Goal: Task Accomplishment & Management: Use online tool/utility

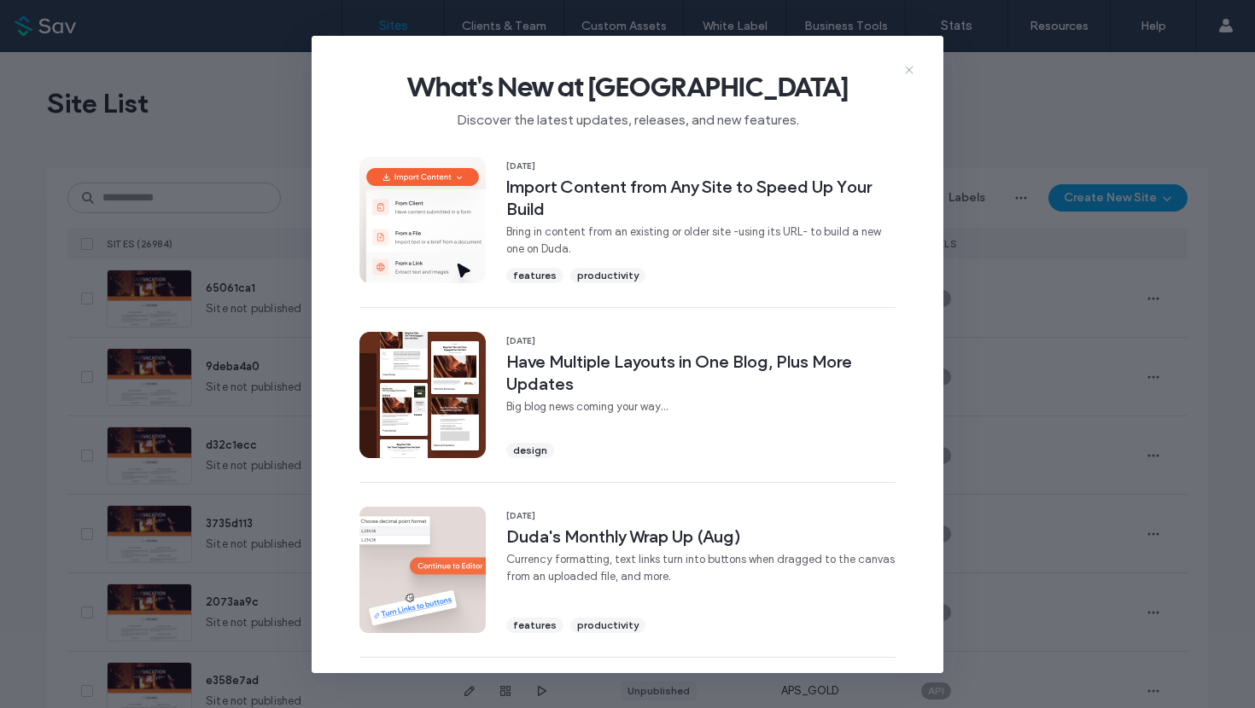
click at [910, 71] on icon at bounding box center [909, 70] width 14 height 14
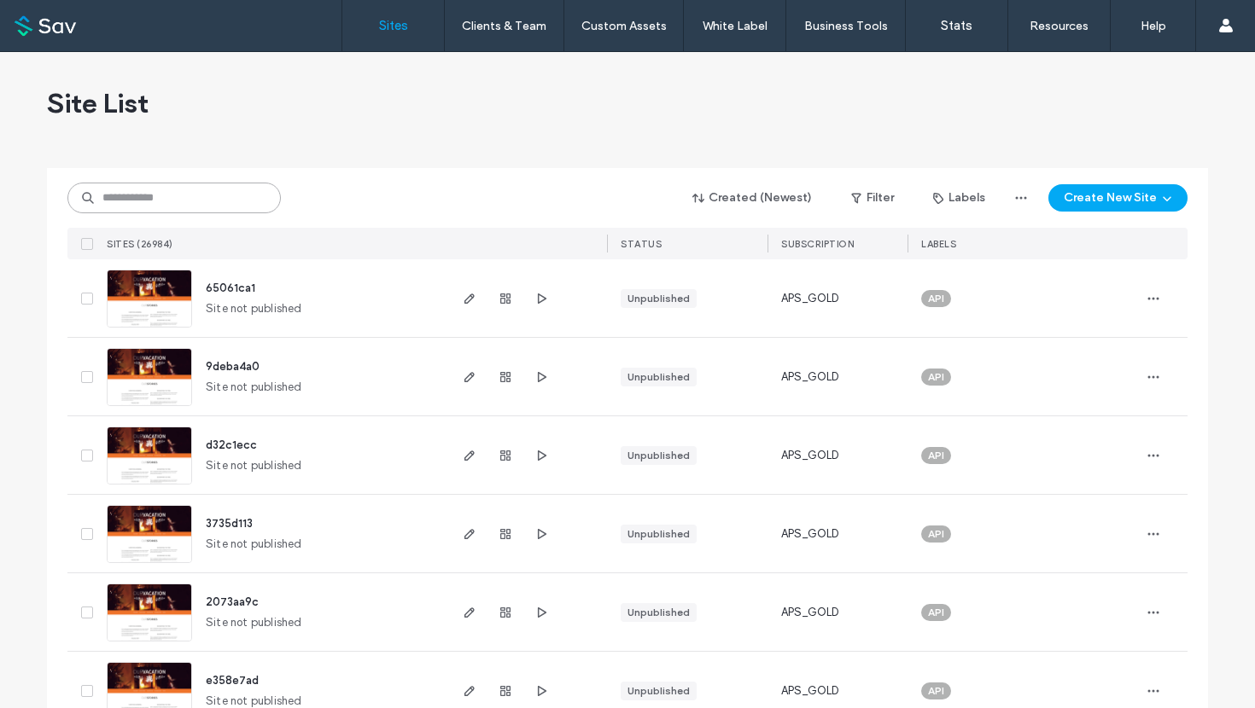
click at [234, 188] on input at bounding box center [173, 198] width 213 height 31
paste input "********"
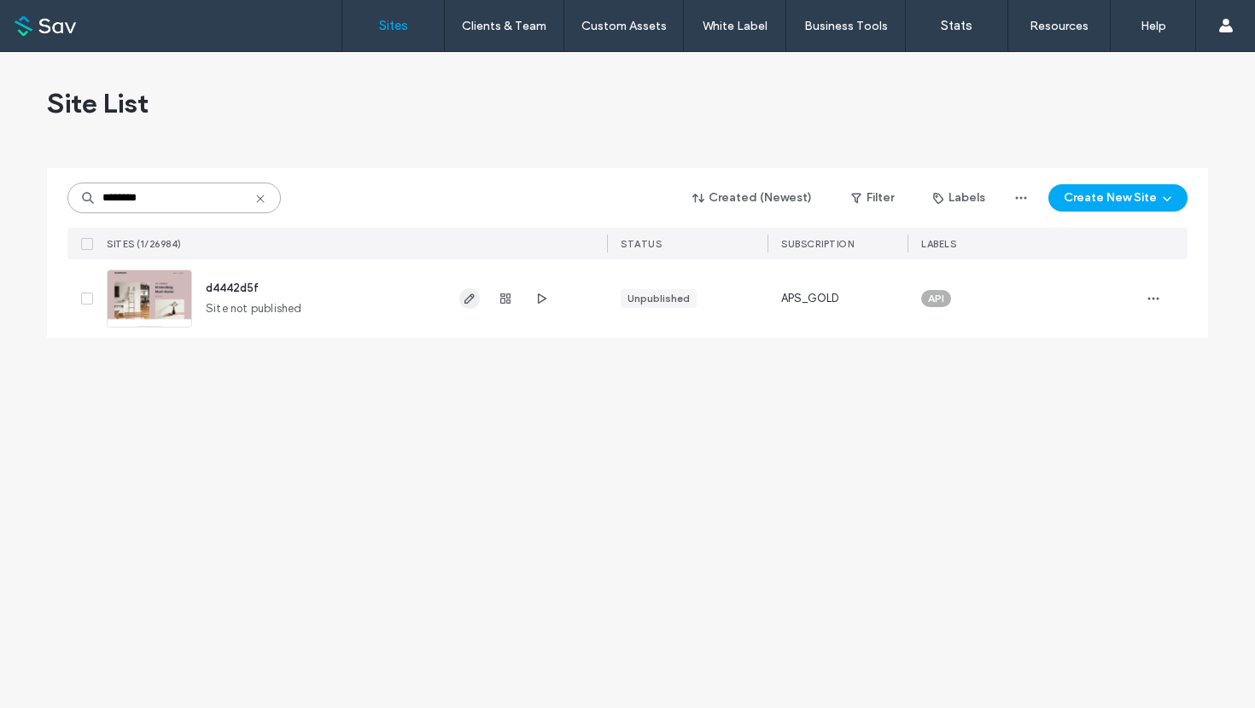
type input "********"
click at [472, 294] on use "button" at bounding box center [469, 299] width 10 height 10
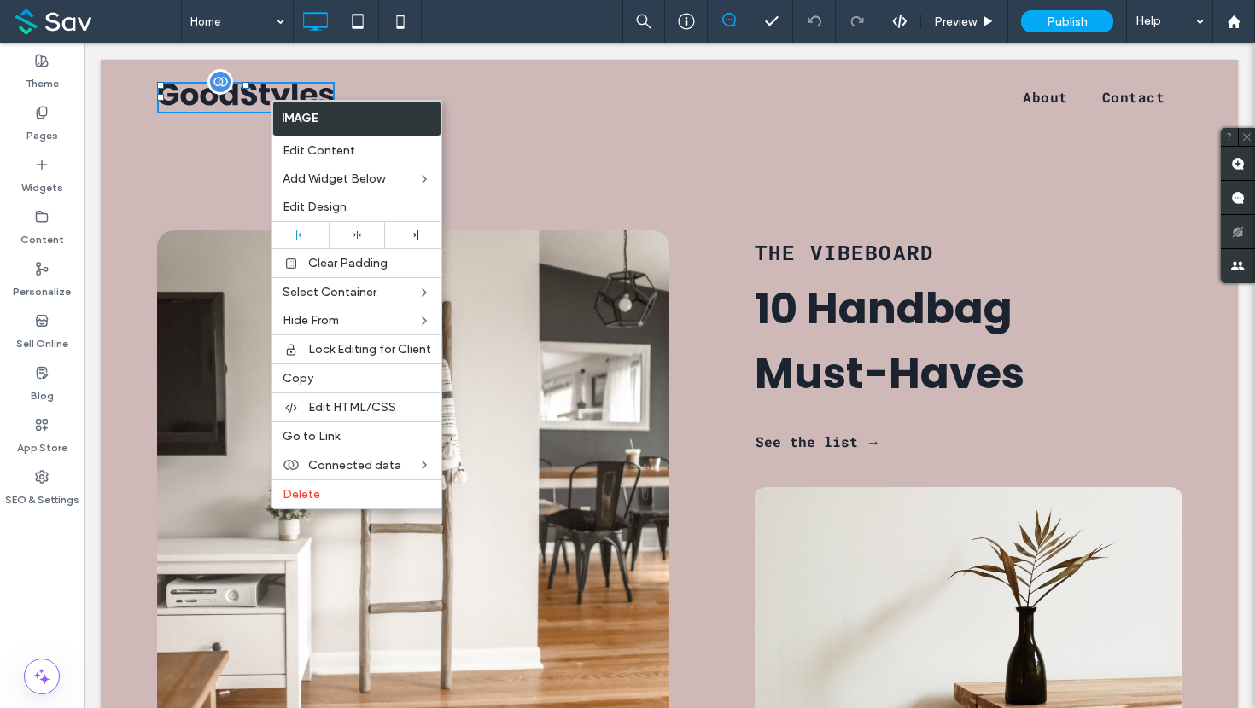
click at [190, 102] on img at bounding box center [246, 98] width 178 height 32
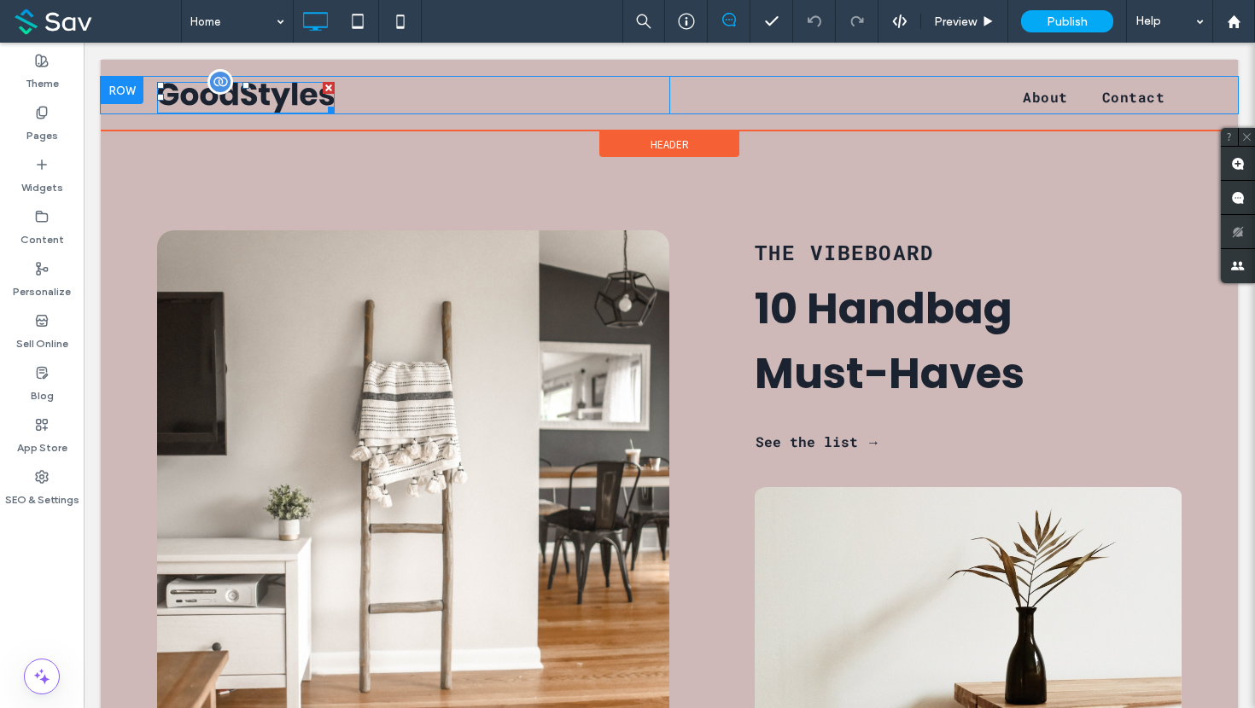
click at [257, 100] on img at bounding box center [246, 98] width 178 height 32
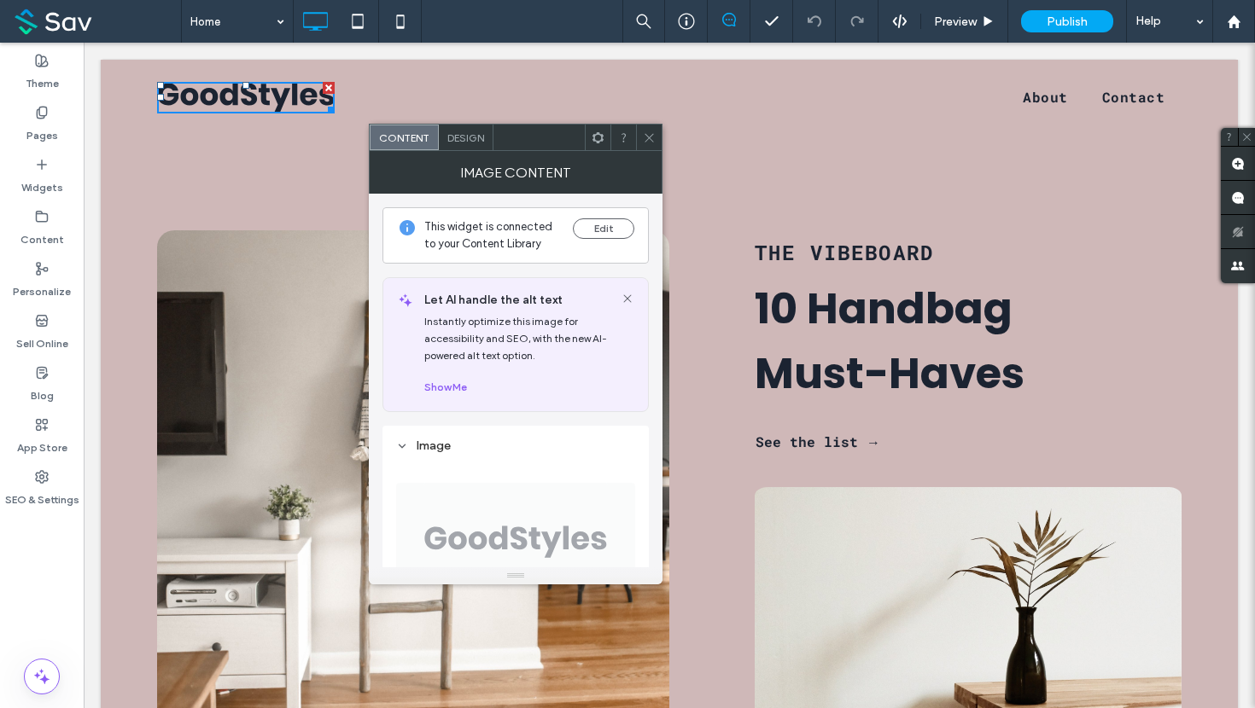
click at [598, 138] on icon at bounding box center [597, 137] width 13 height 13
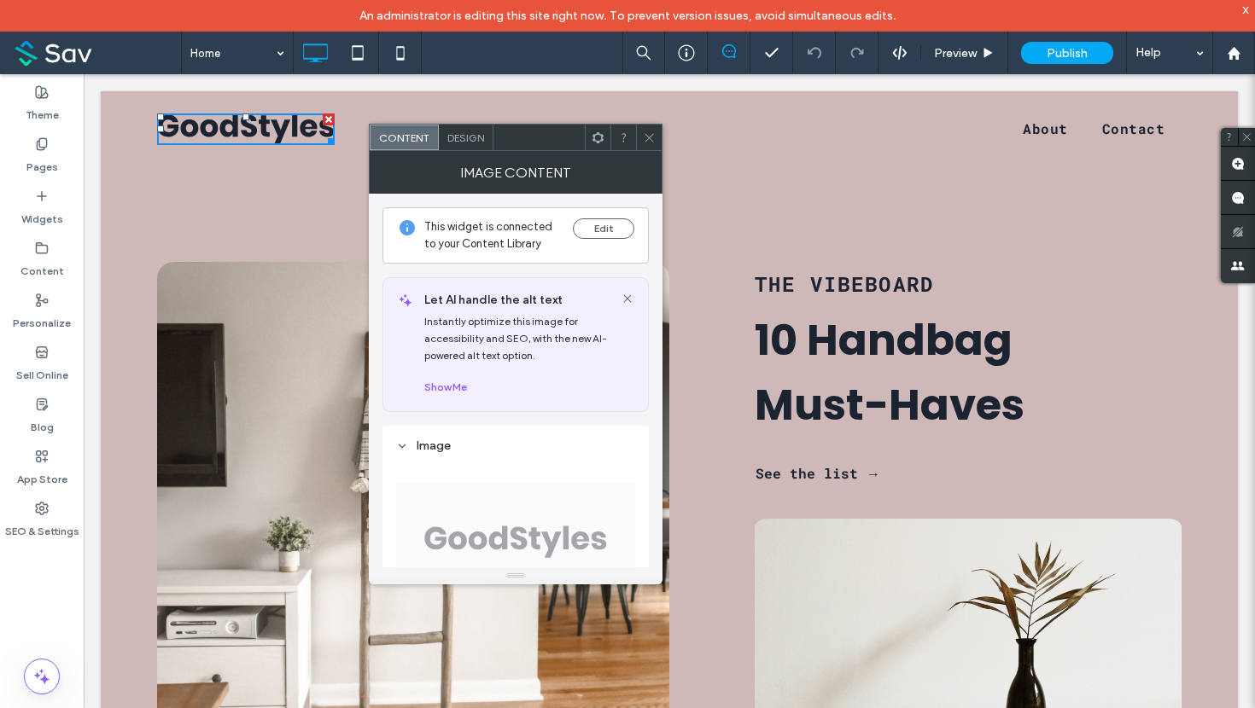
click at [646, 132] on icon at bounding box center [649, 137] width 13 height 13
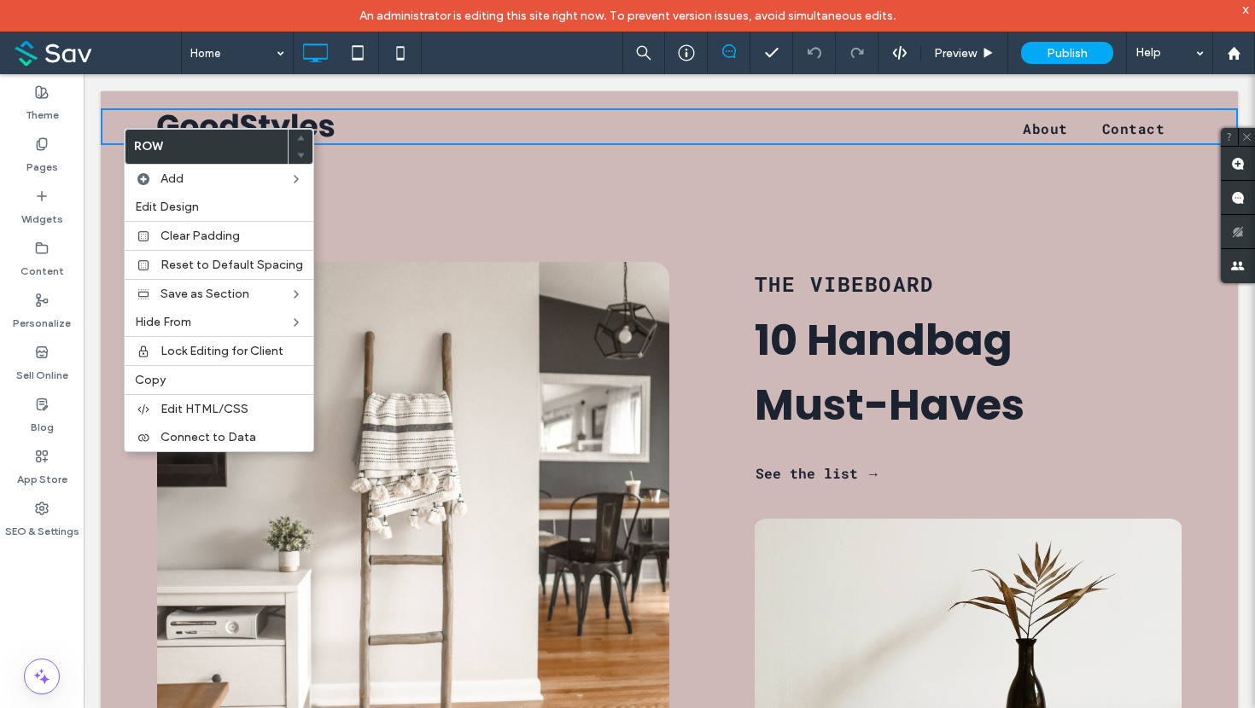
click at [510, 115] on div "Click To Paste" at bounding box center [413, 126] width 512 height 37
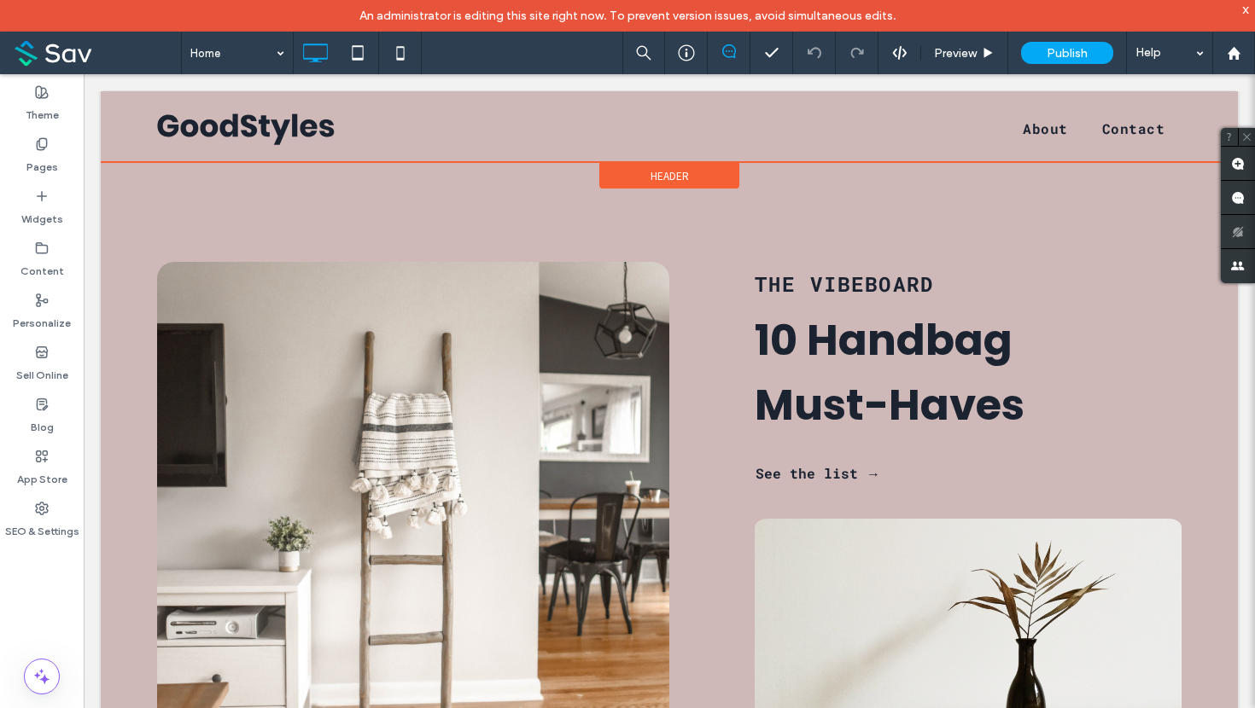
click at [668, 173] on span "Header" at bounding box center [669, 176] width 38 height 15
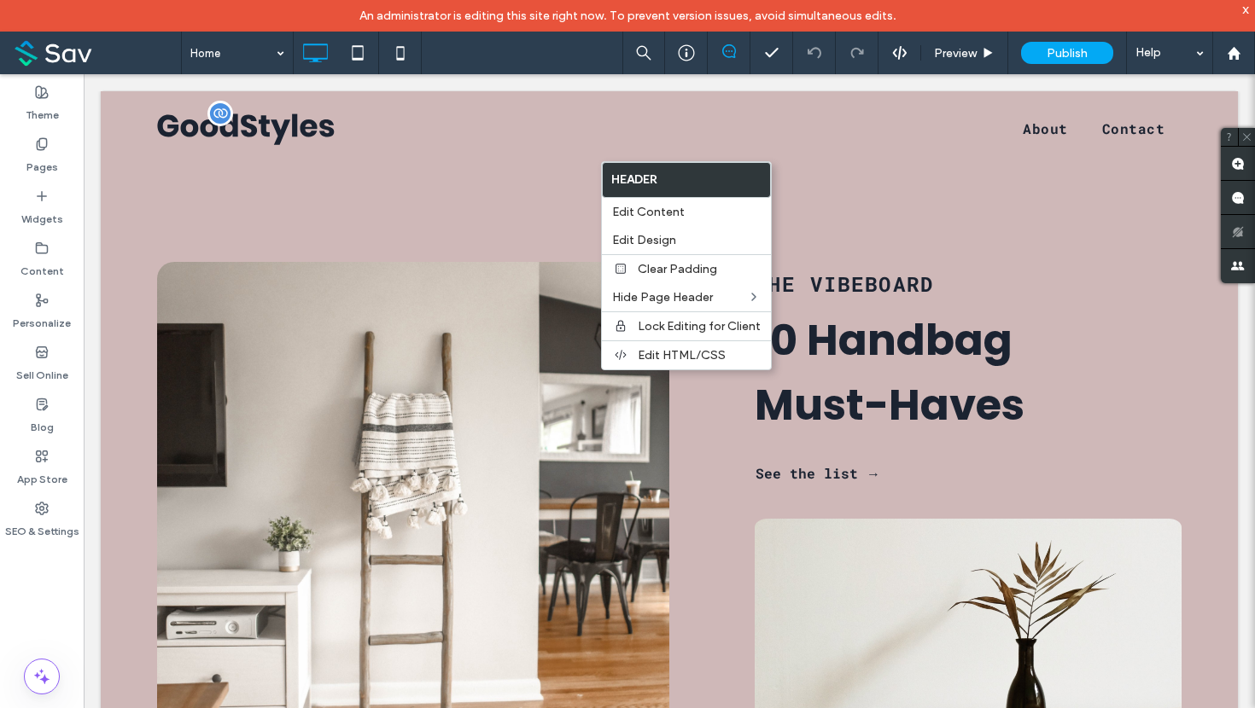
click at [297, 132] on img at bounding box center [246, 130] width 178 height 32
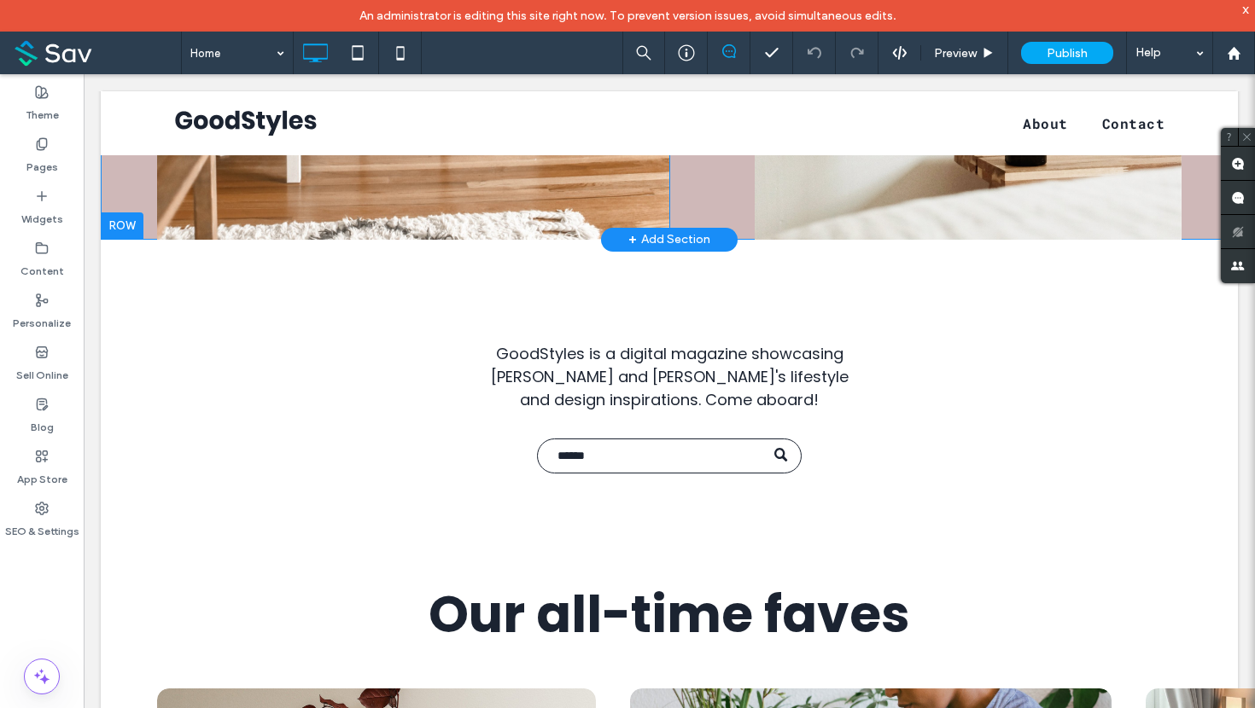
scroll to position [571, 0]
